Goal: Find specific page/section: Find specific page/section

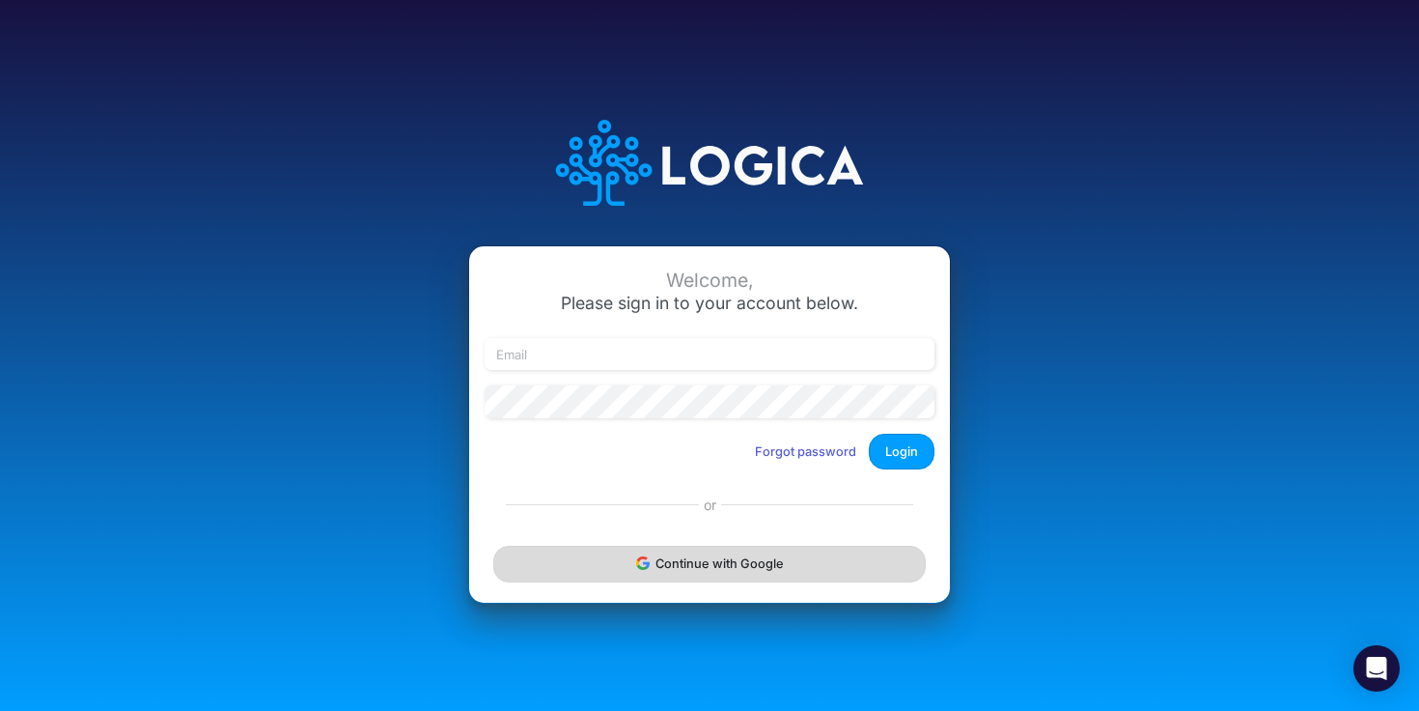
click at [721, 557] on button "Continue with Google" at bounding box center [709, 563] width 433 height 36
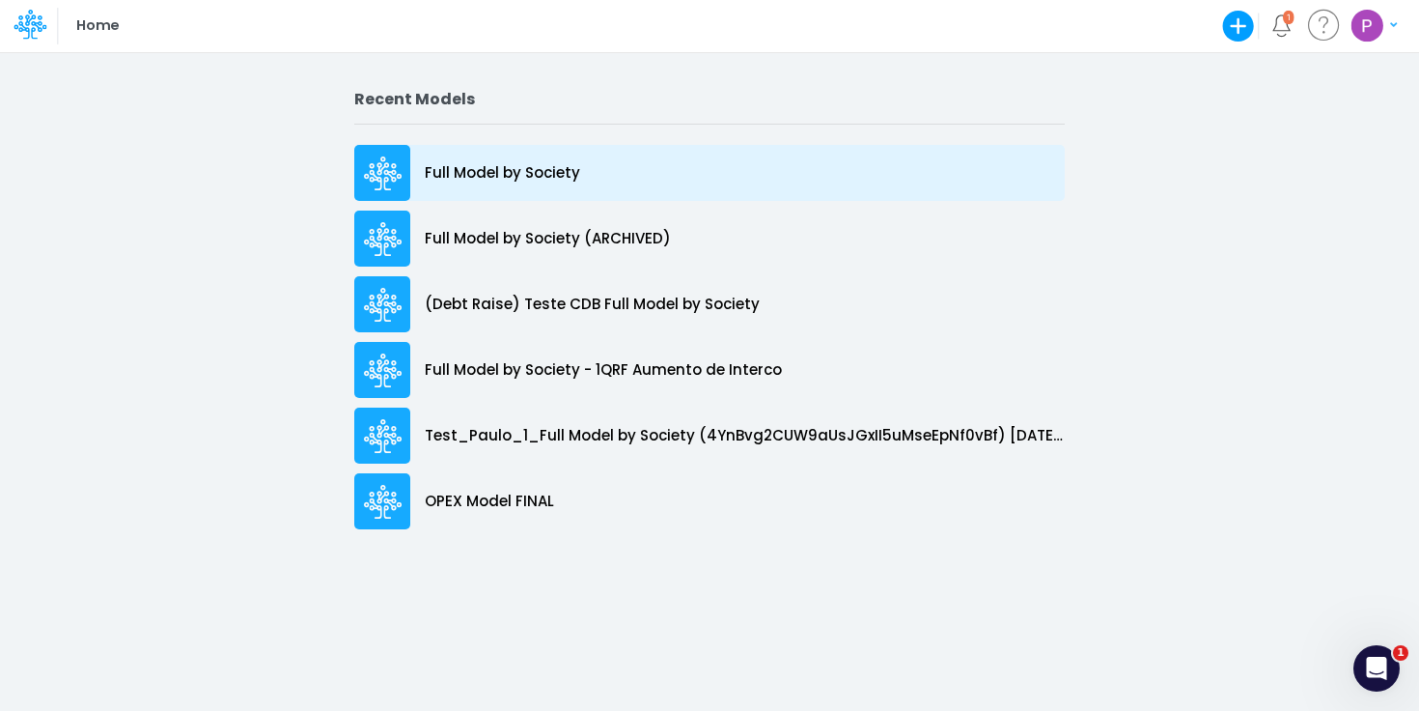
click at [516, 168] on p "Full Model by Society" at bounding box center [502, 173] width 155 height 22
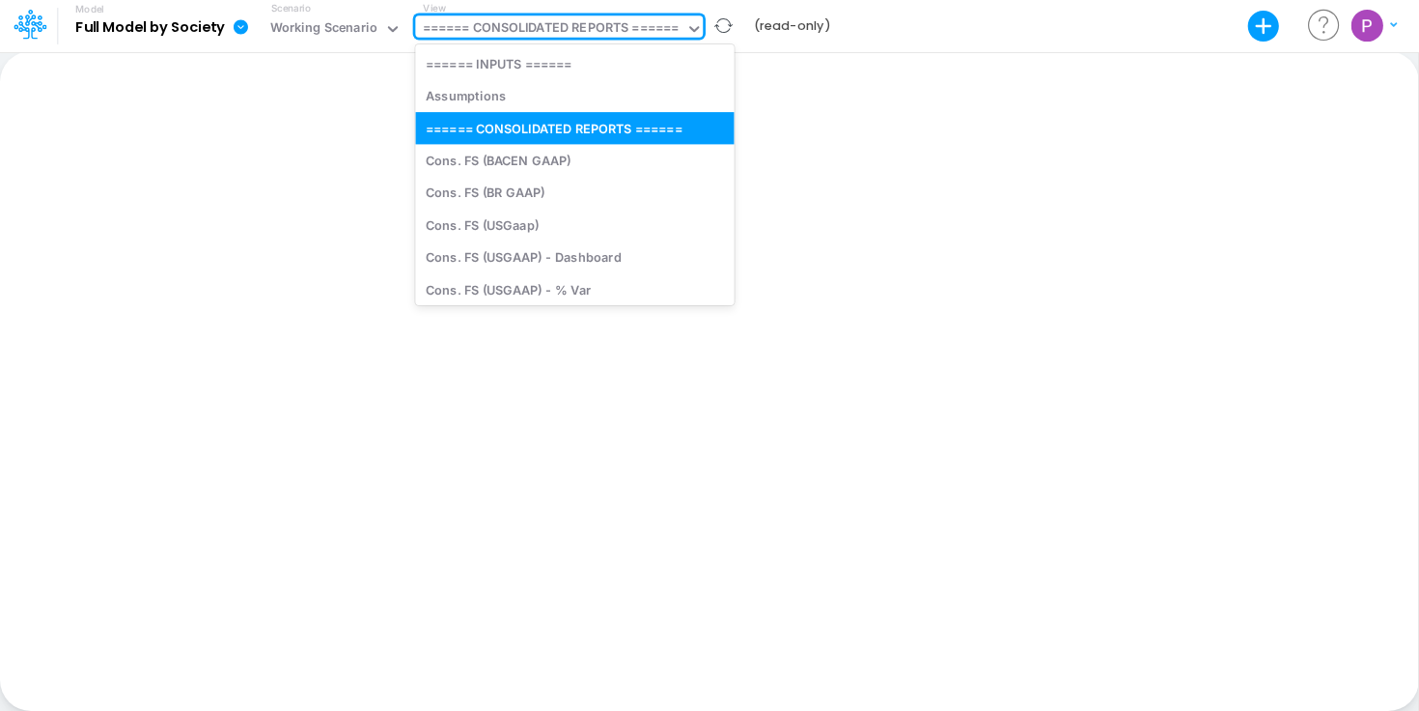
click at [557, 32] on div "====== CONSOLIDATED REPORTS ======" at bounding box center [551, 29] width 257 height 22
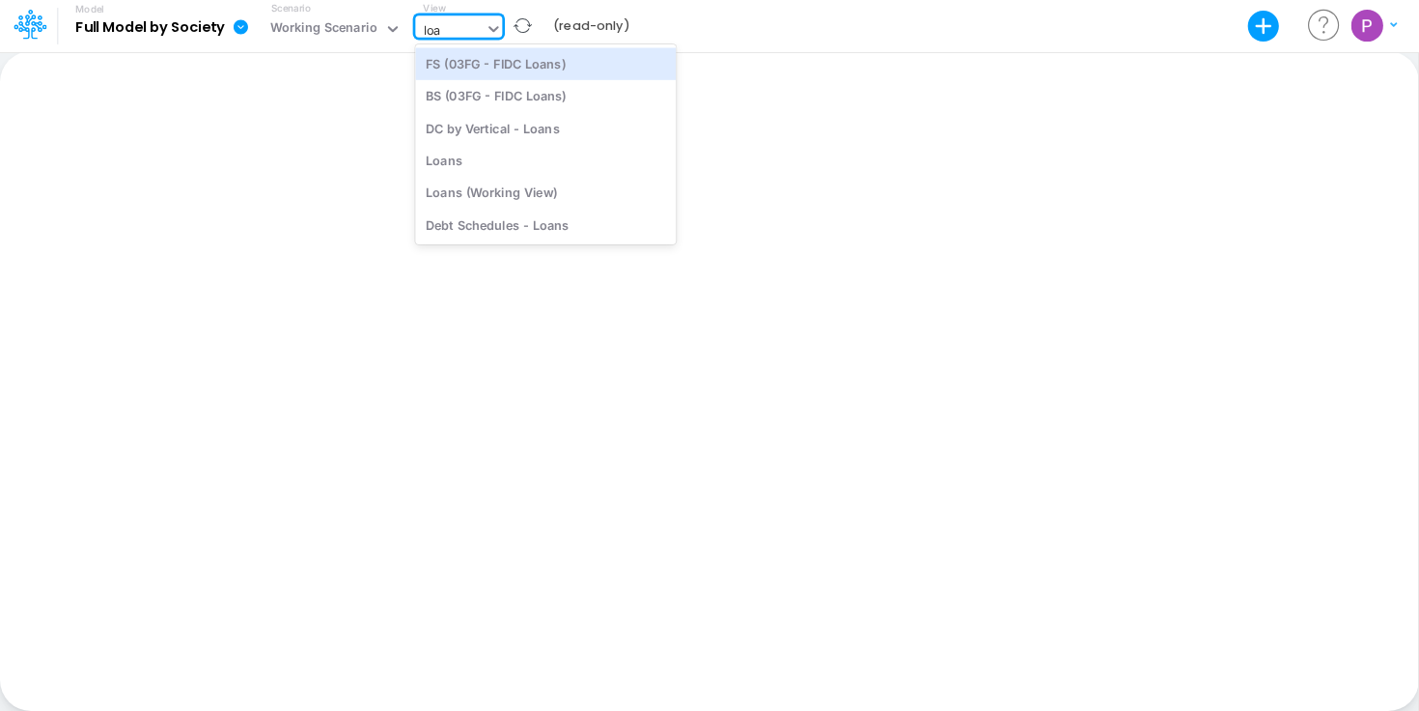
type input "loan"
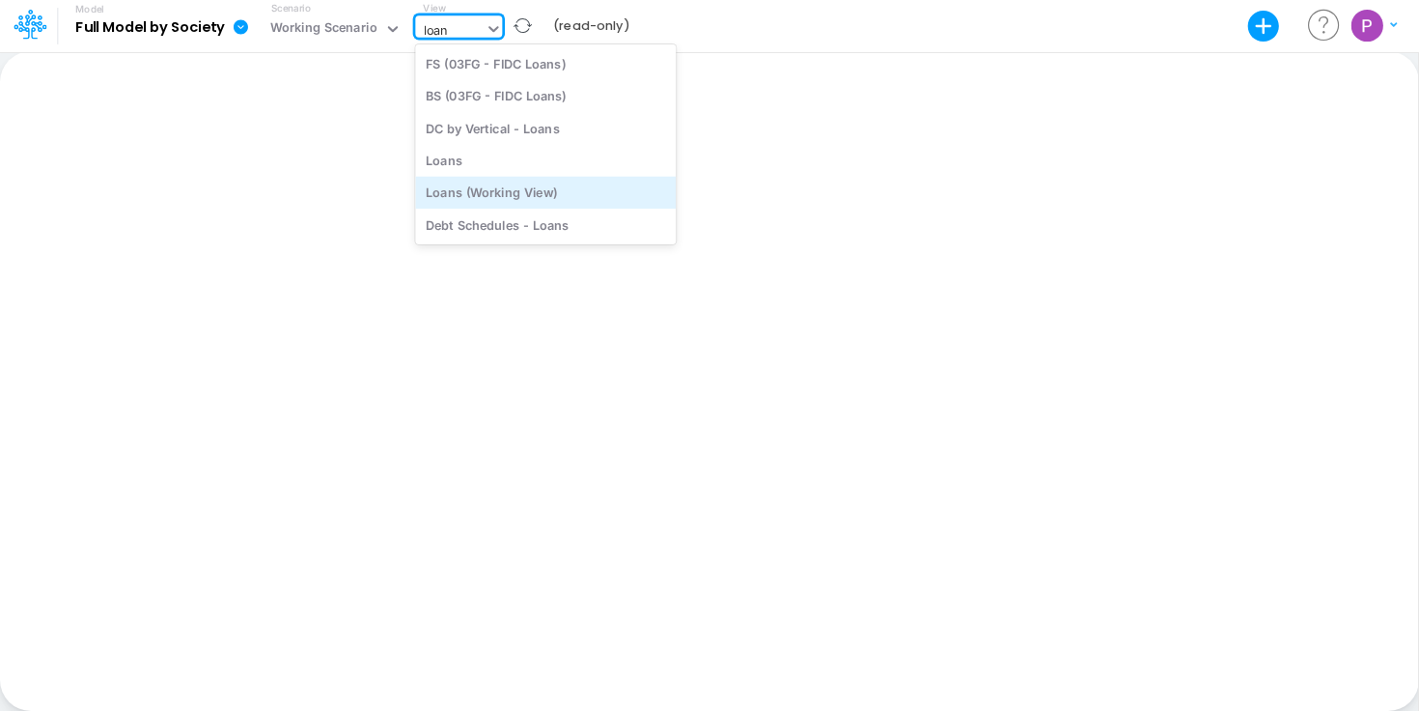
click at [525, 193] on div "Loans (Working View)" at bounding box center [545, 193] width 261 height 32
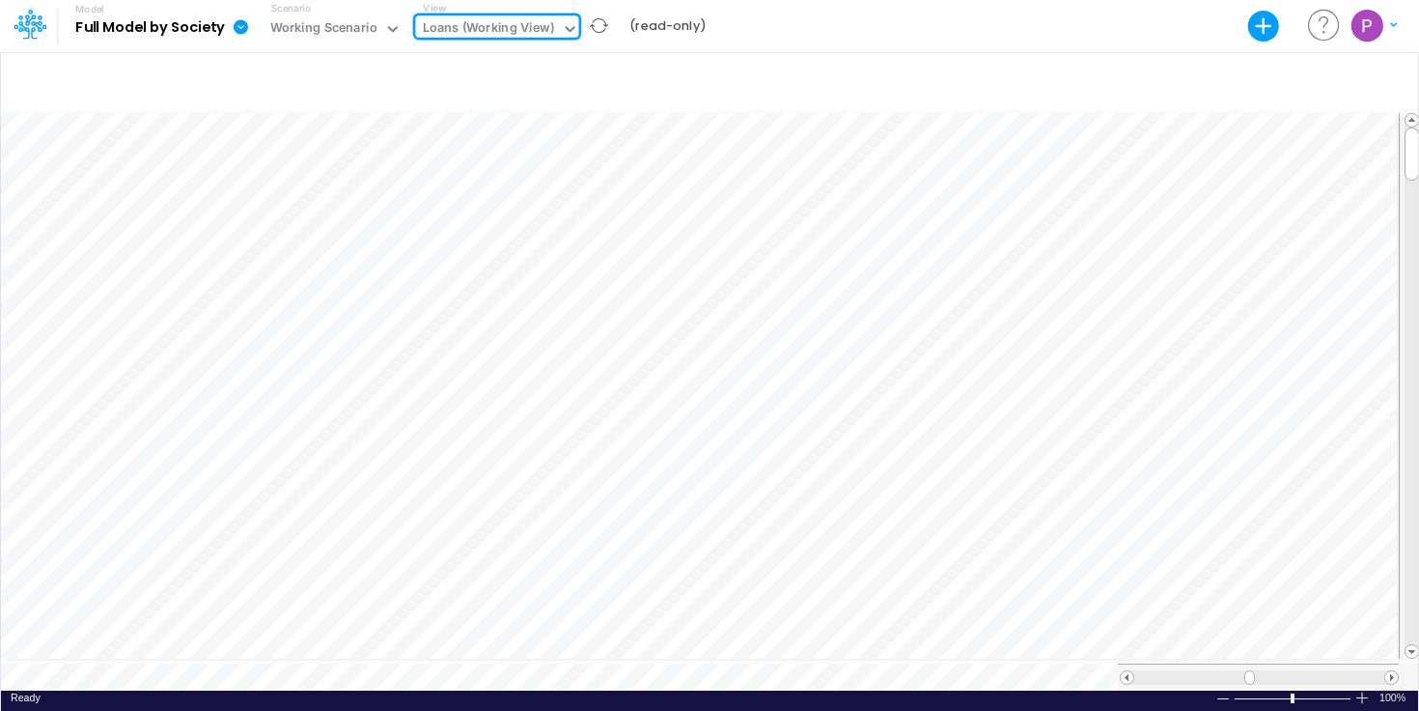
scroll to position [0, 1]
click at [486, 24] on div "Loans (Working View)" at bounding box center [489, 29] width 132 height 22
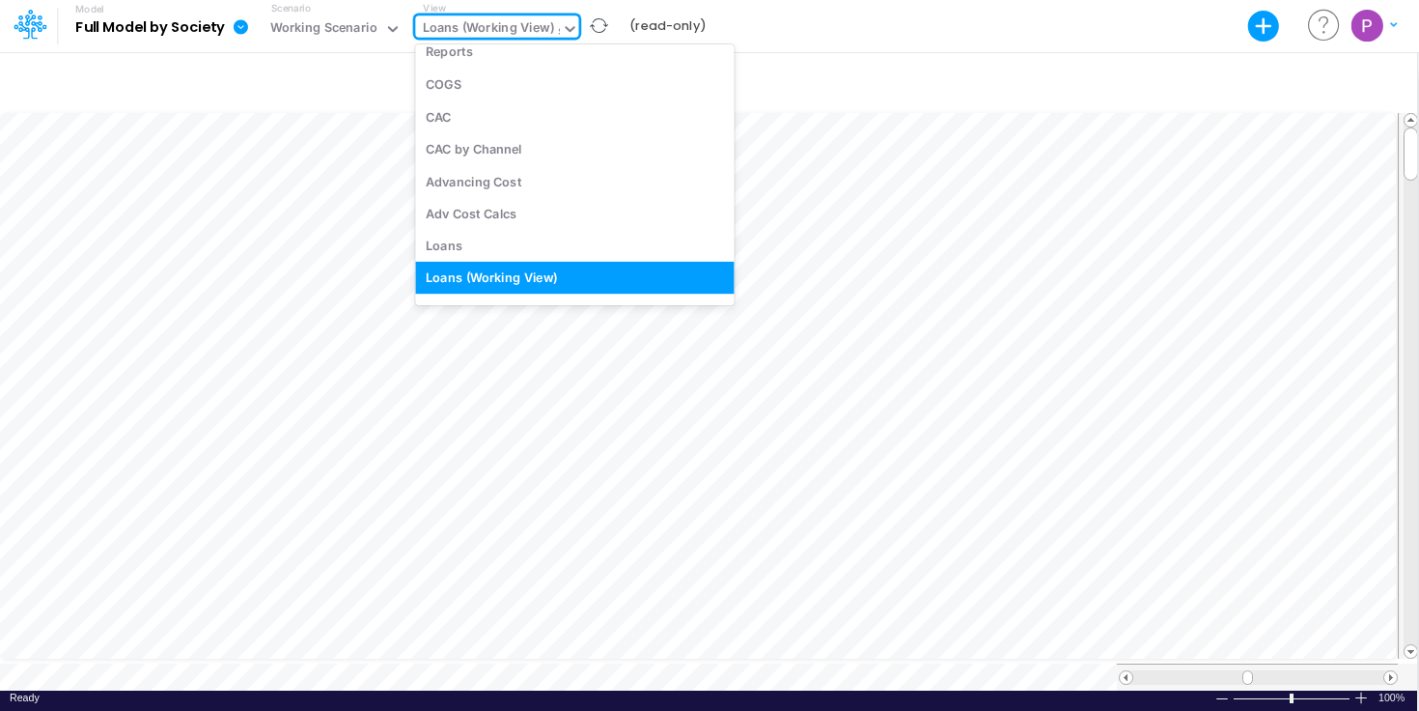
scroll to position [3882, 0]
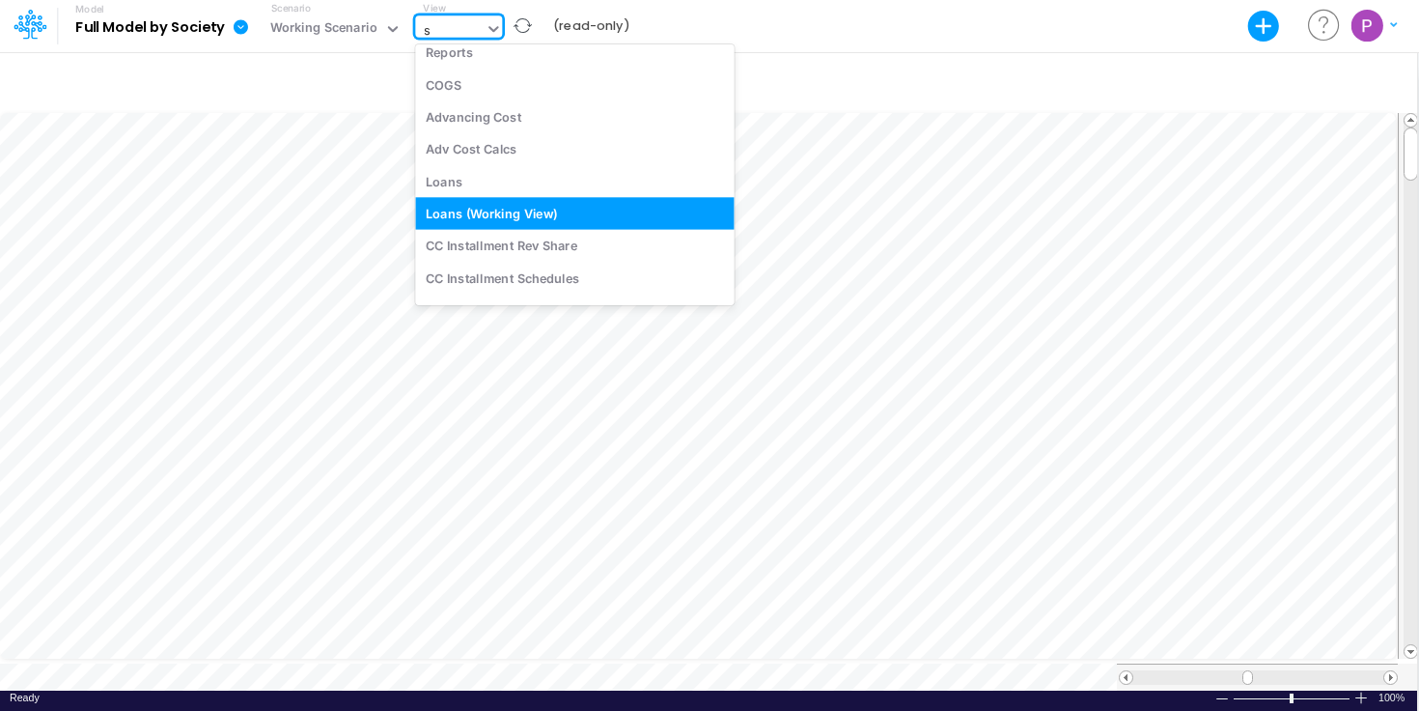
type input "sc"
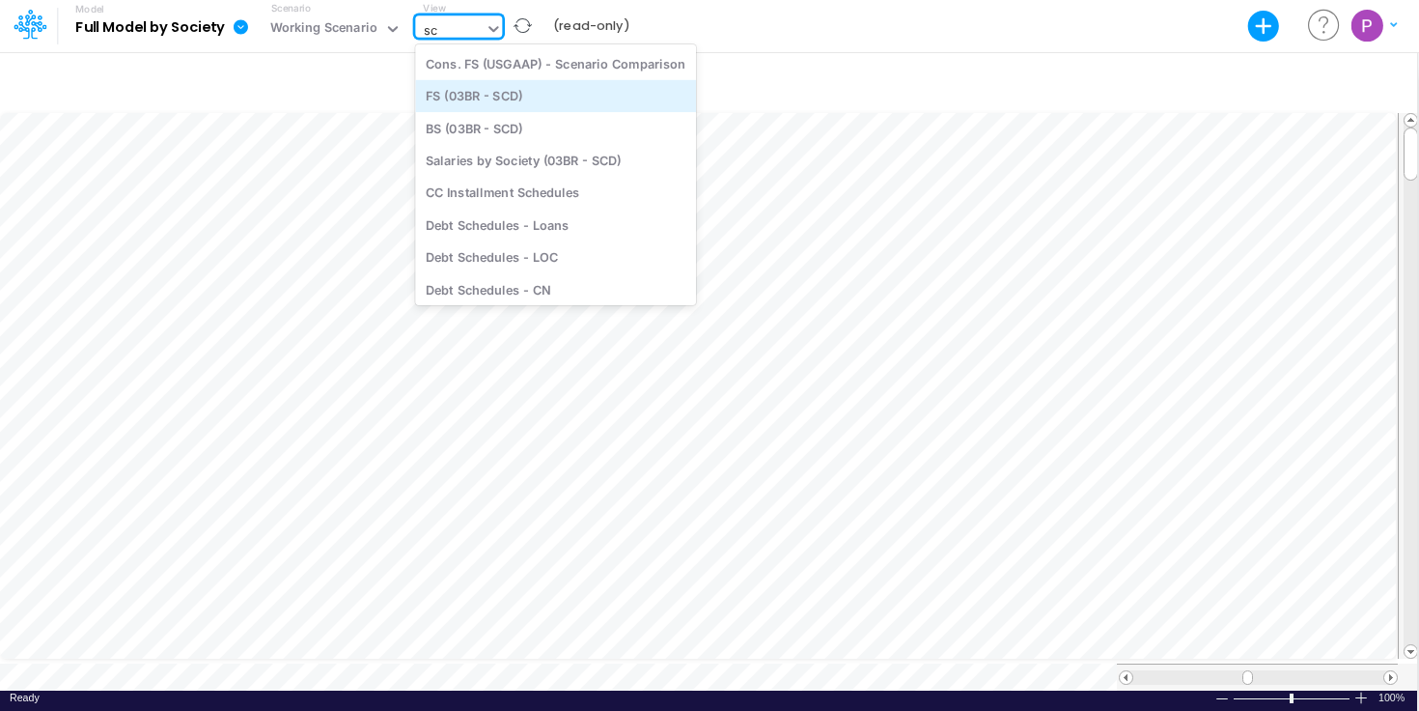
click at [529, 96] on div "FS (03BR - SCD)" at bounding box center [555, 96] width 281 height 32
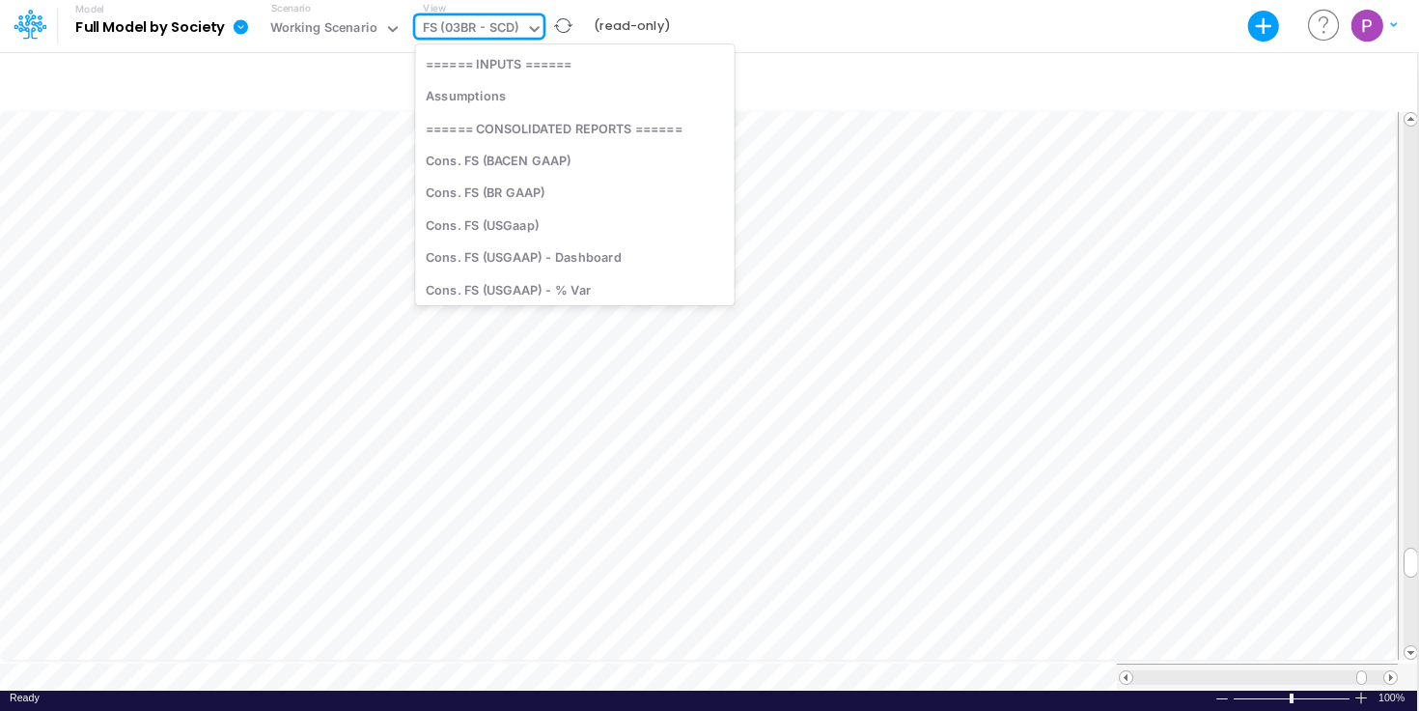
click at [480, 24] on div "FS (03BR - SCD)" at bounding box center [471, 29] width 97 height 22
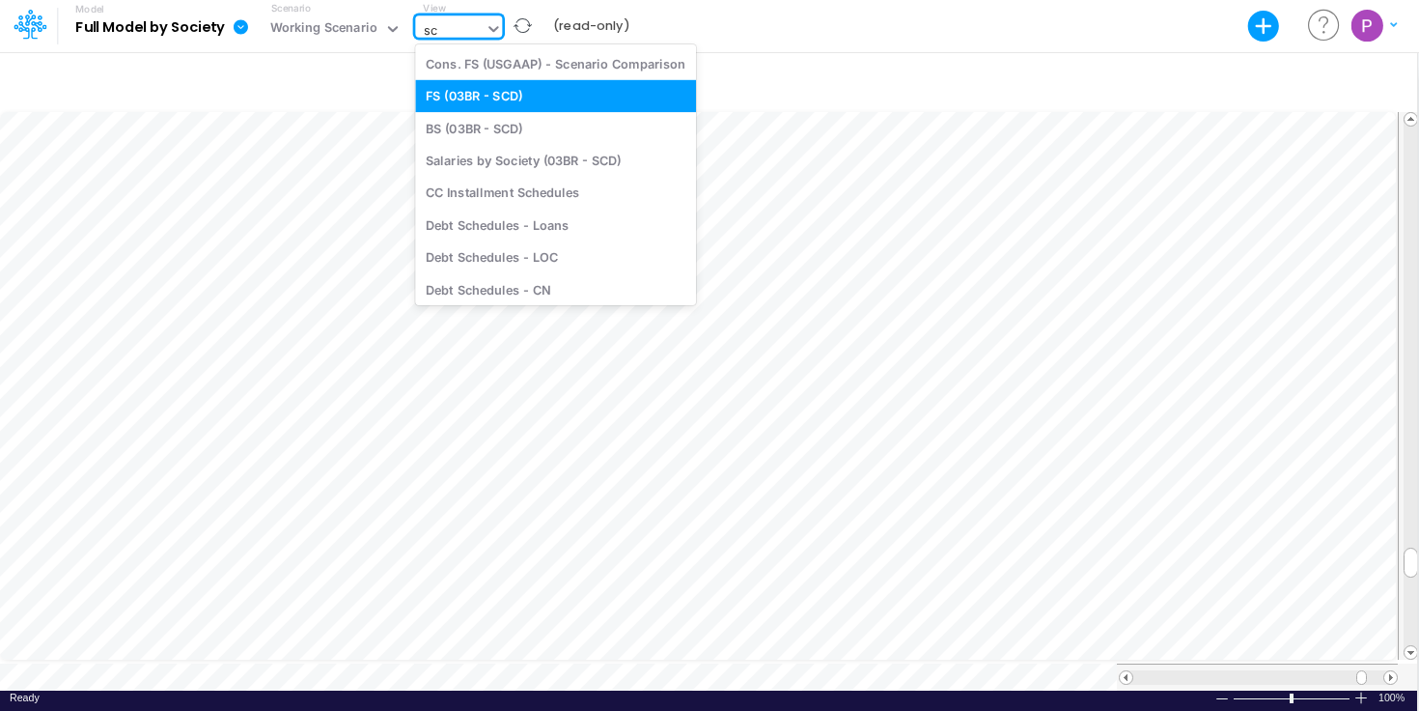
type input "scd"
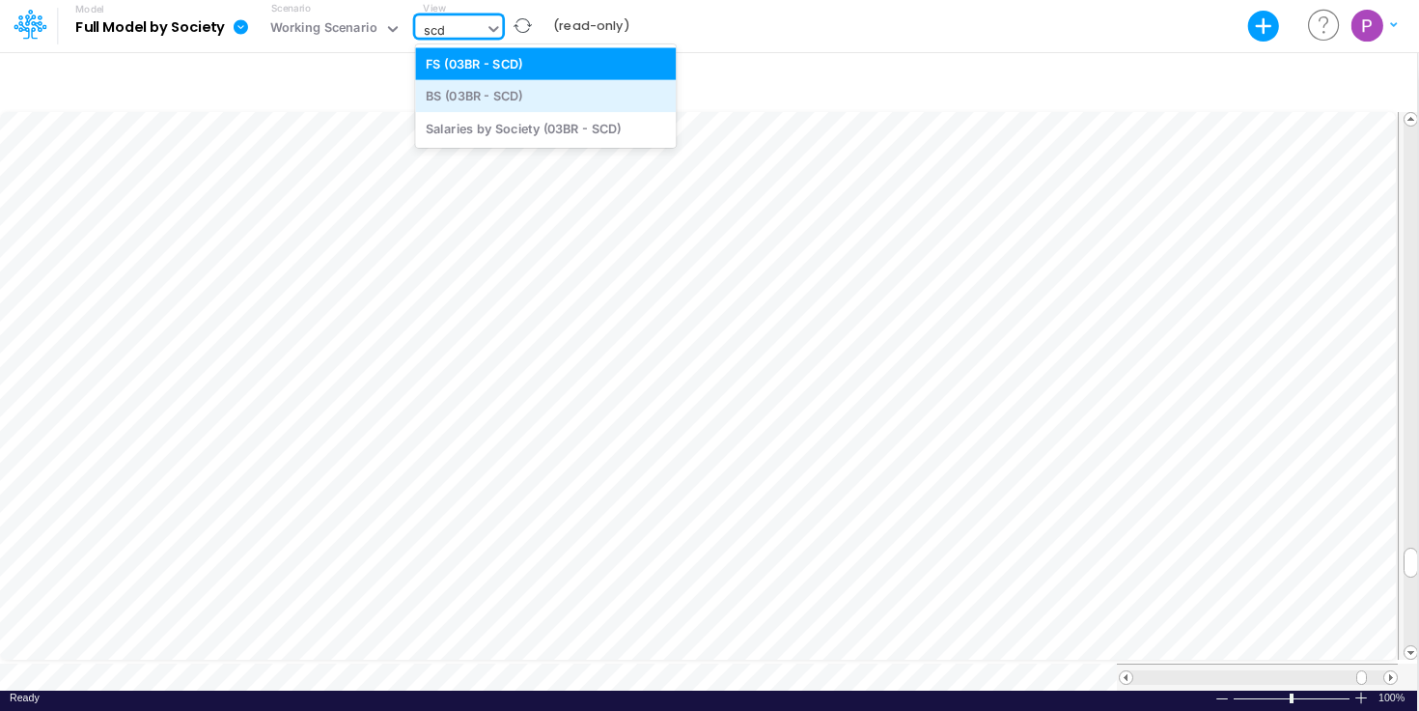
click at [550, 94] on div "BS (03BR - SCD)" at bounding box center [545, 96] width 261 height 32
